Goal: Task Accomplishment & Management: Complete application form

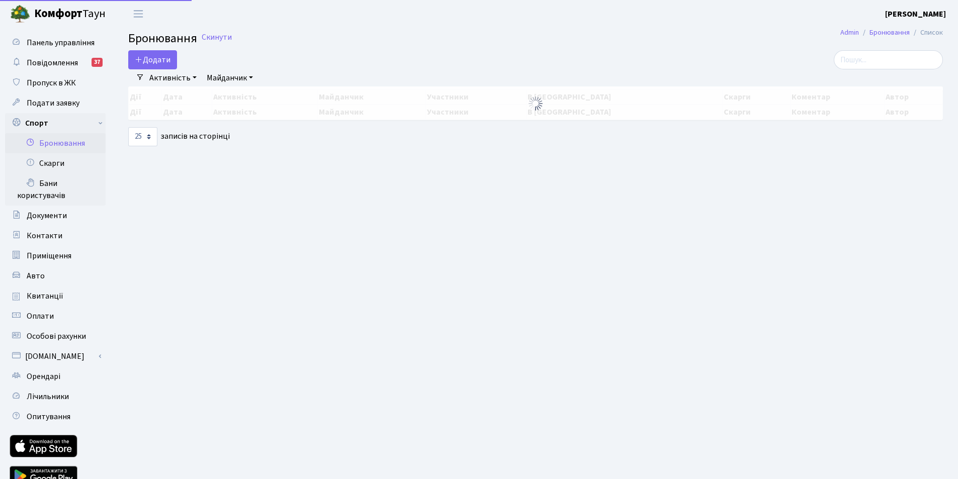
select select "25"
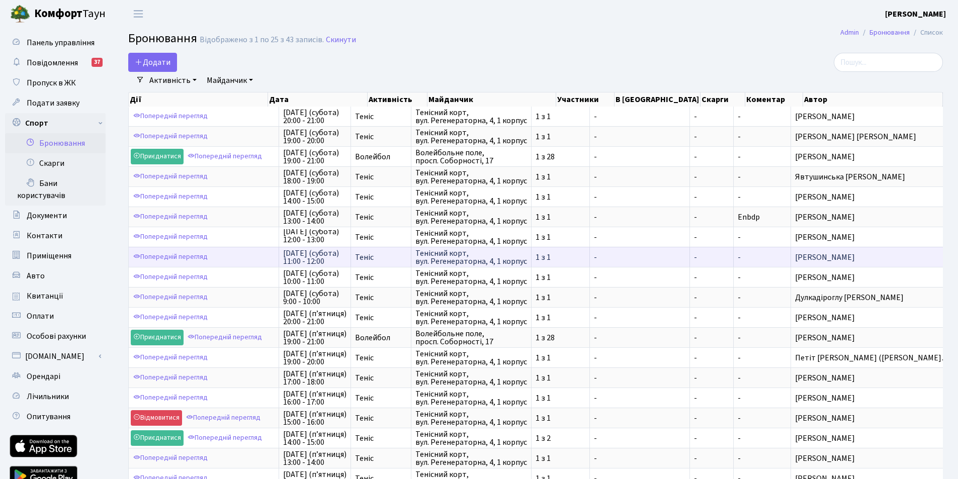
scroll to position [2, 0]
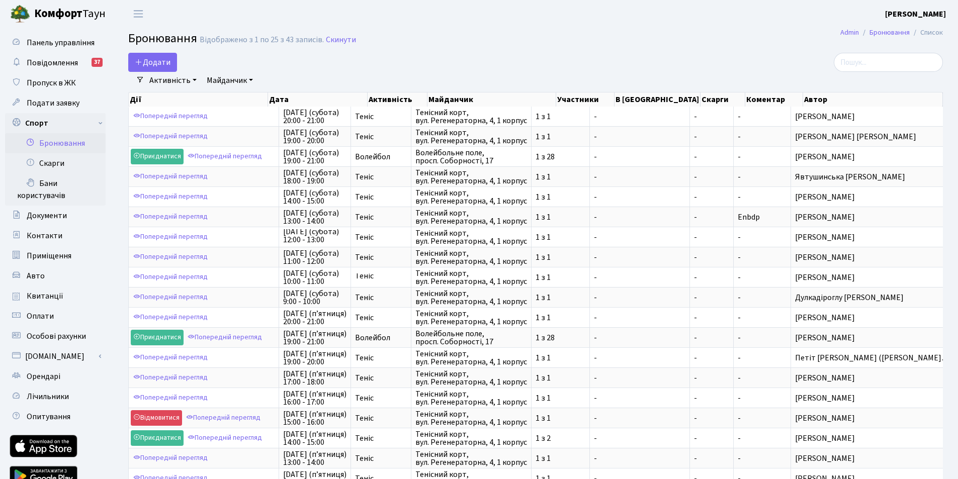
click at [464, 42] on h2 "Бронювання Відображено з 1 по 25 з 43 записів. Скинути" at bounding box center [535, 40] width 814 height 17
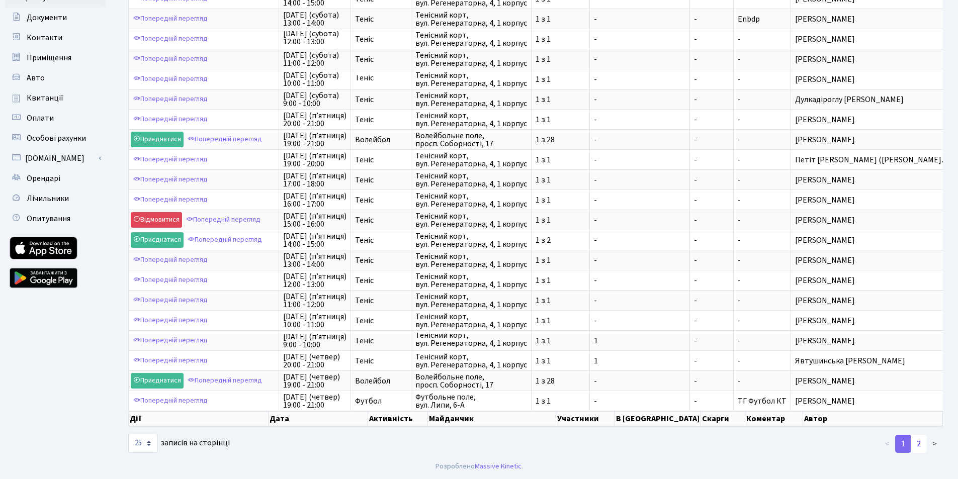
click at [919, 444] on link "2" at bounding box center [918, 444] width 16 height 18
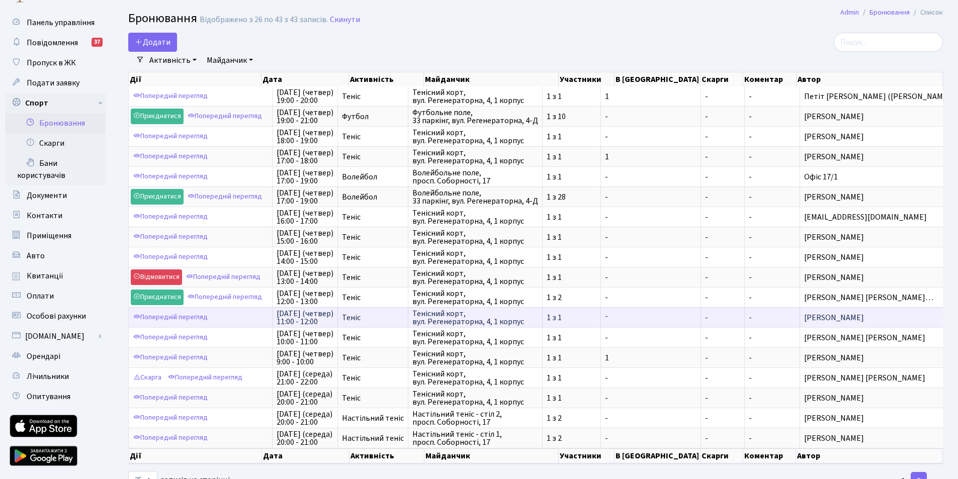
scroll to position [0, 0]
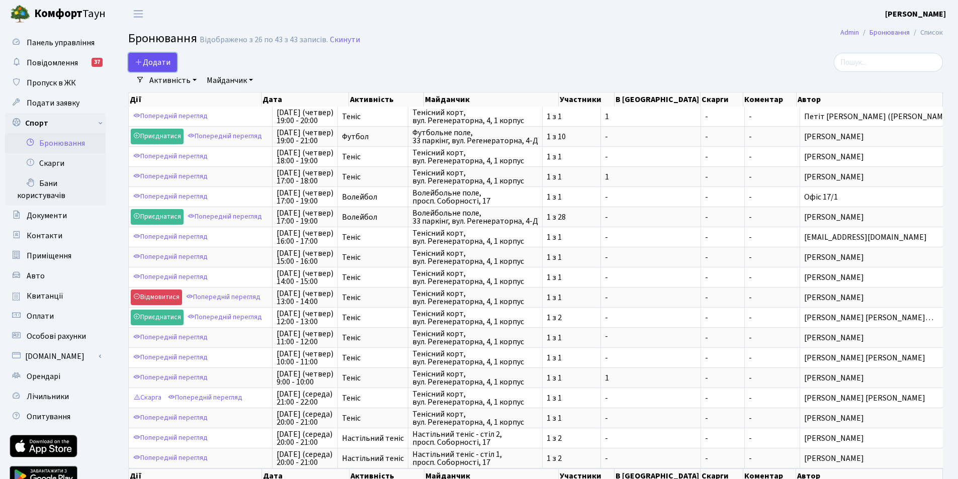
click at [161, 58] on button "Додати" at bounding box center [152, 62] width 49 height 19
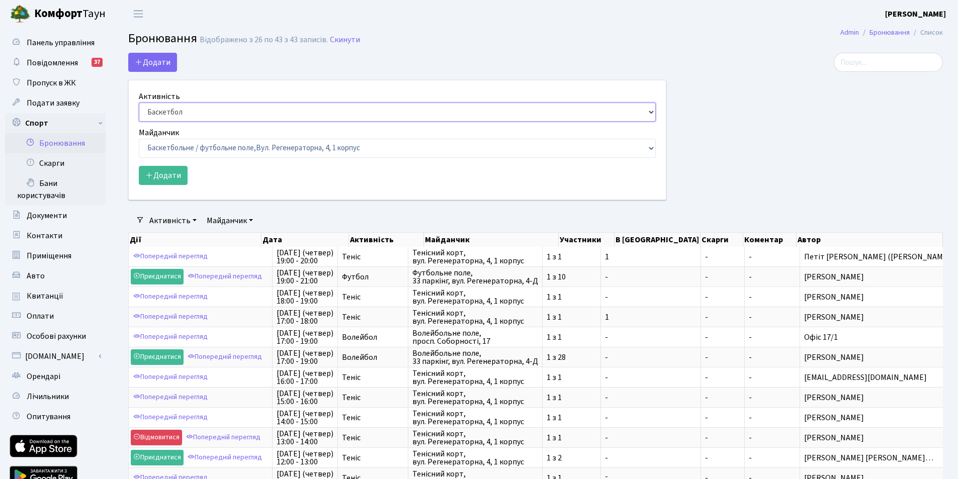
click at [167, 112] on select "Баскетбол Волейбол Йога Катання на роликах Настільний теніс Теніс Футбол Фітнес" at bounding box center [397, 112] width 517 height 19
select select "1"
click at [139, 103] on select "Баскетбол Волейбол Йога Катання на роликах Настільний теніс Теніс Футбол Фітнес" at bounding box center [397, 112] width 517 height 19
click at [185, 144] on select "Баскетбольне / футбольне поле, Вул. Регенераторна, 4, 1 корпус Баскетбольне пол…" at bounding box center [397, 148] width 517 height 19
select select "1"
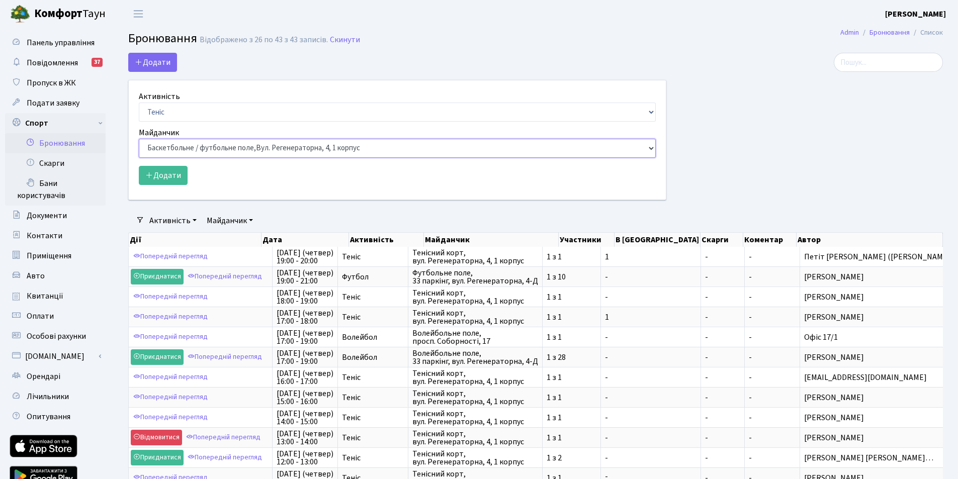
click at [139, 139] on select "Баскетбольне / футбольне поле, Вул. Регенераторна, 4, 1 корпус Баскетбольне пол…" at bounding box center [397, 148] width 517 height 19
click at [156, 178] on button "Додати" at bounding box center [163, 175] width 49 height 19
